Goal: Transaction & Acquisition: Purchase product/service

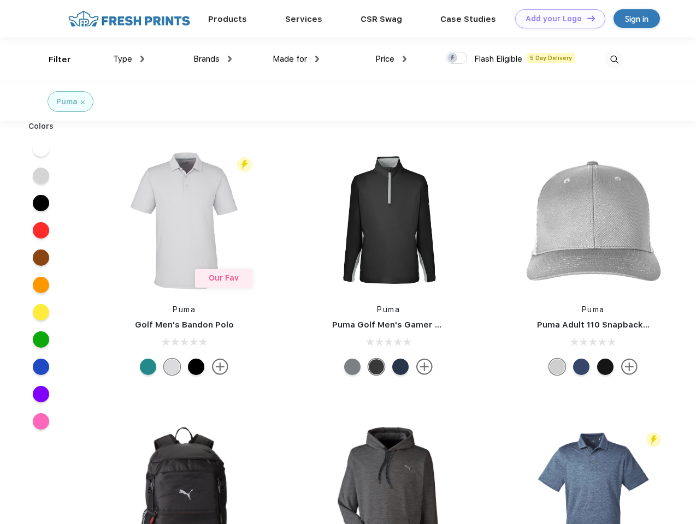
scroll to position [1, 0]
click at [556, 19] on link "Add your Logo Design Tool" at bounding box center [560, 18] width 90 height 19
click at [0, 0] on div "Design Tool" at bounding box center [0, 0] width 0 height 0
click at [586, 18] on link "Add your Logo Design Tool" at bounding box center [560, 18] width 90 height 19
click at [52, 60] on div "Filter" at bounding box center [60, 60] width 22 height 13
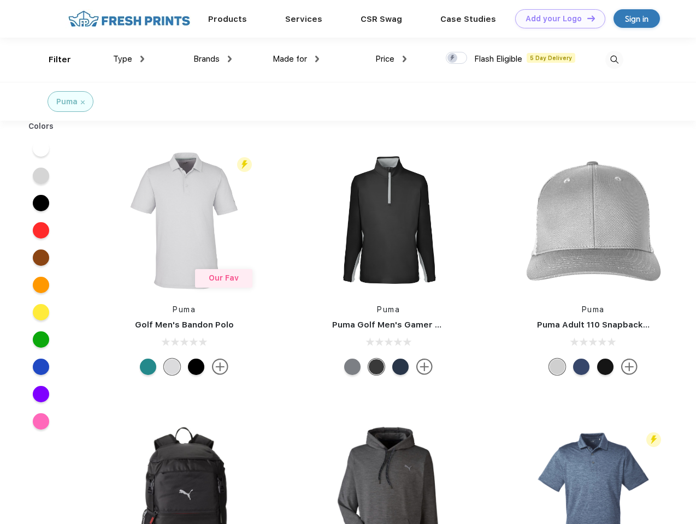
click at [129, 59] on span "Type" at bounding box center [122, 59] width 19 height 10
click at [212, 59] on span "Brands" at bounding box center [206, 59] width 26 height 10
click at [296, 59] on span "Made for" at bounding box center [290, 59] width 34 height 10
click at [391, 59] on span "Price" at bounding box center [384, 59] width 19 height 10
click at [457, 58] on div at bounding box center [456, 58] width 21 height 12
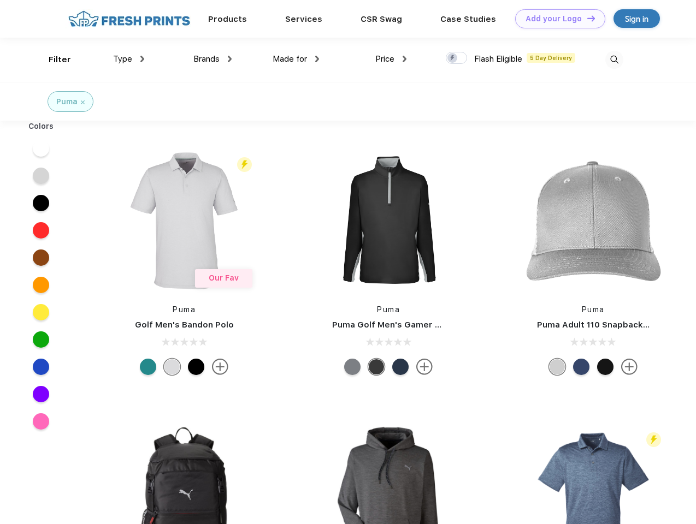
click at [453, 58] on input "checkbox" at bounding box center [449, 54] width 7 height 7
click at [614, 60] on img at bounding box center [614, 60] width 18 height 18
